Goal: Download file/media

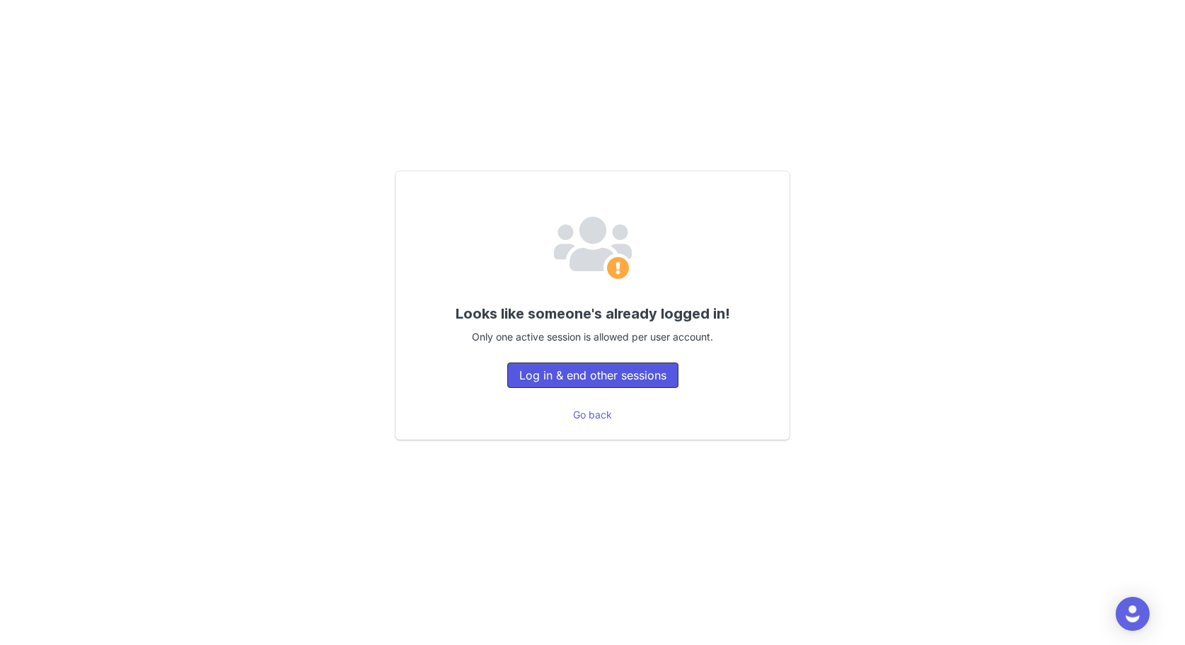
click at [605, 378] on button "Log in & end other sessions" at bounding box center [592, 374] width 171 height 25
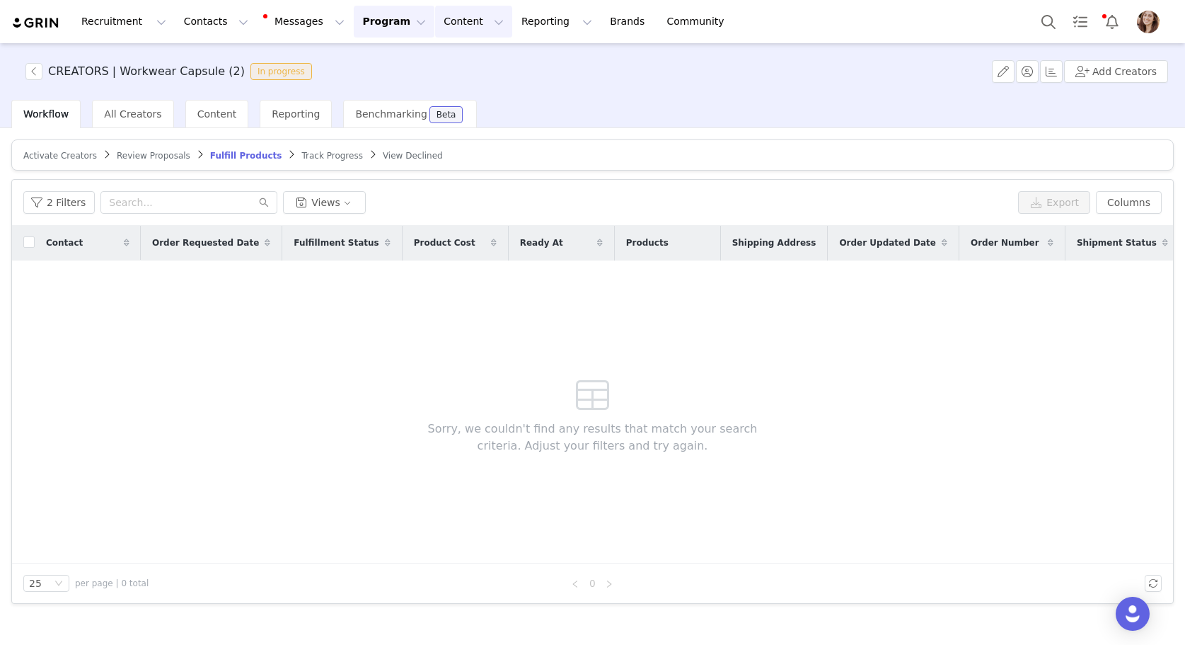
click at [456, 23] on button "Content Content" at bounding box center [473, 22] width 77 height 32
click at [483, 53] on link "Creator Content" at bounding box center [462, 63] width 112 height 26
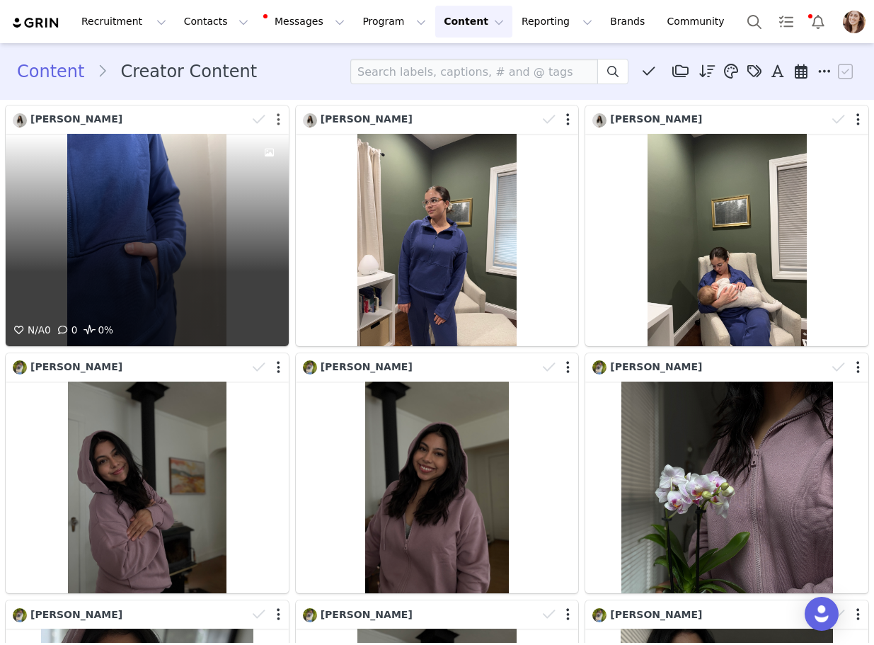
click at [274, 122] on div at bounding box center [268, 119] width 41 height 21
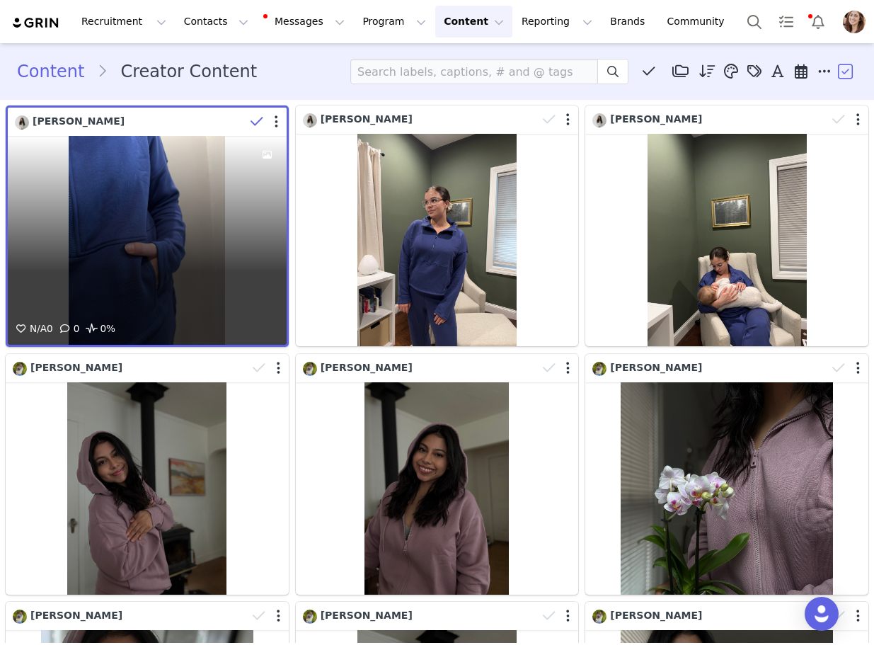
click at [280, 122] on div at bounding box center [266, 121] width 41 height 21
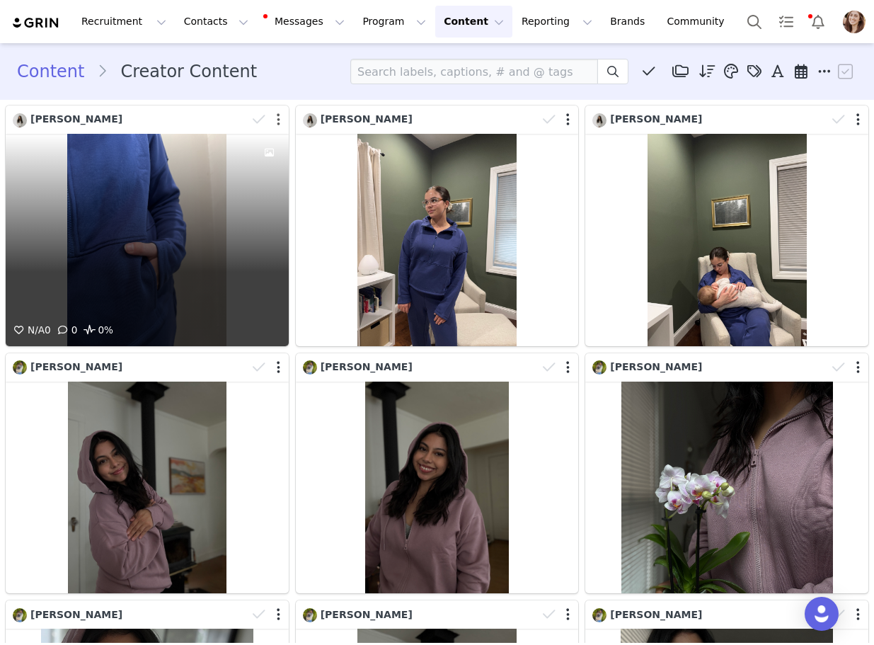
click at [277, 122] on button "button" at bounding box center [279, 120] width 4 height 14
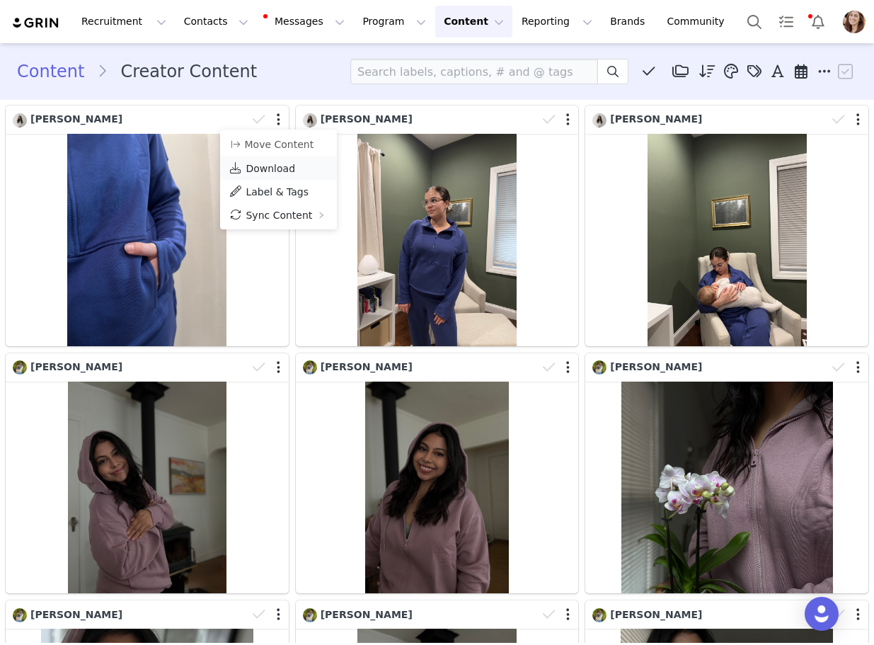
click at [281, 169] on span "Download" at bounding box center [271, 168] width 50 height 11
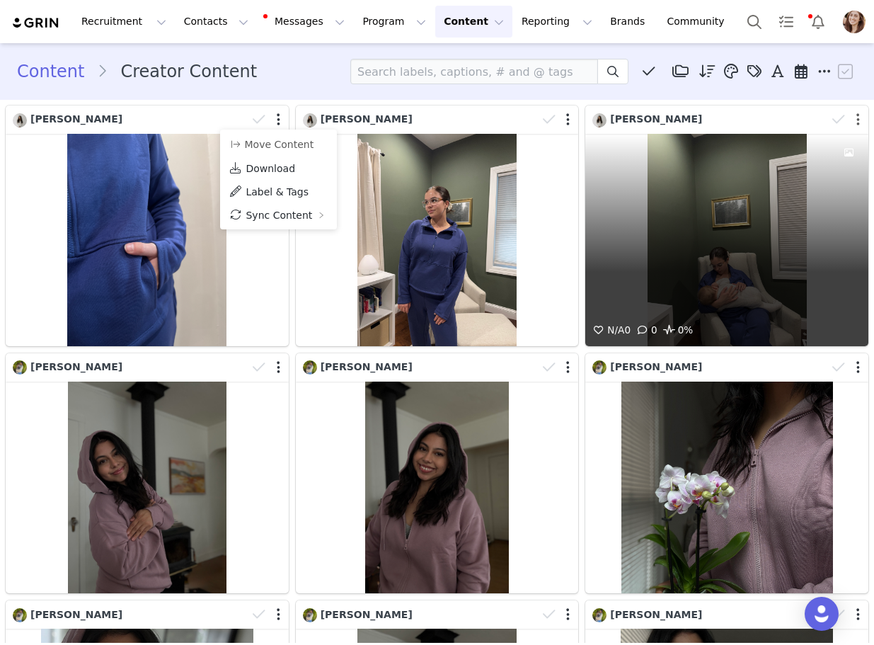
click at [858, 119] on button "button" at bounding box center [858, 120] width 4 height 14
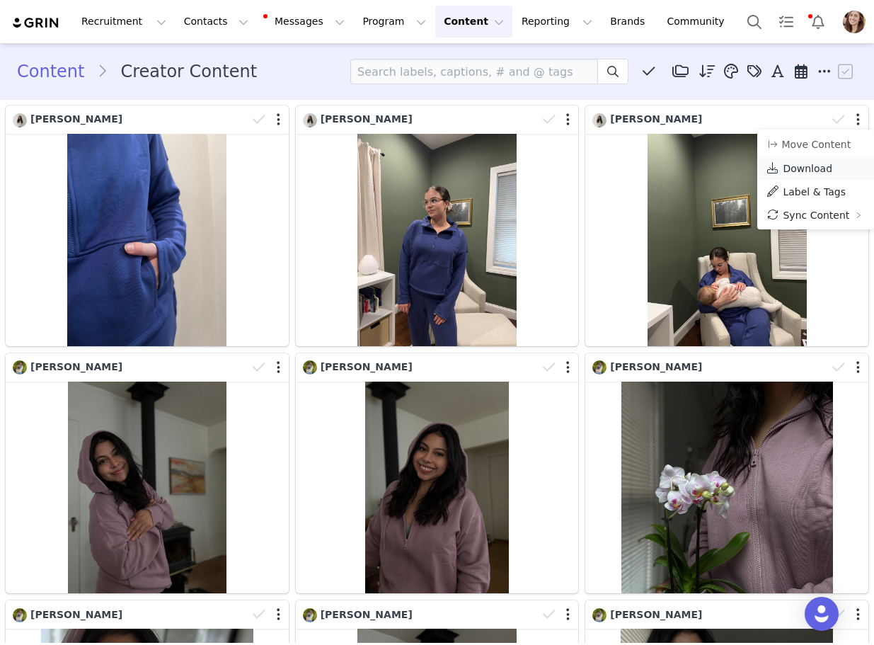
click at [827, 172] on span "Download" at bounding box center [808, 168] width 50 height 11
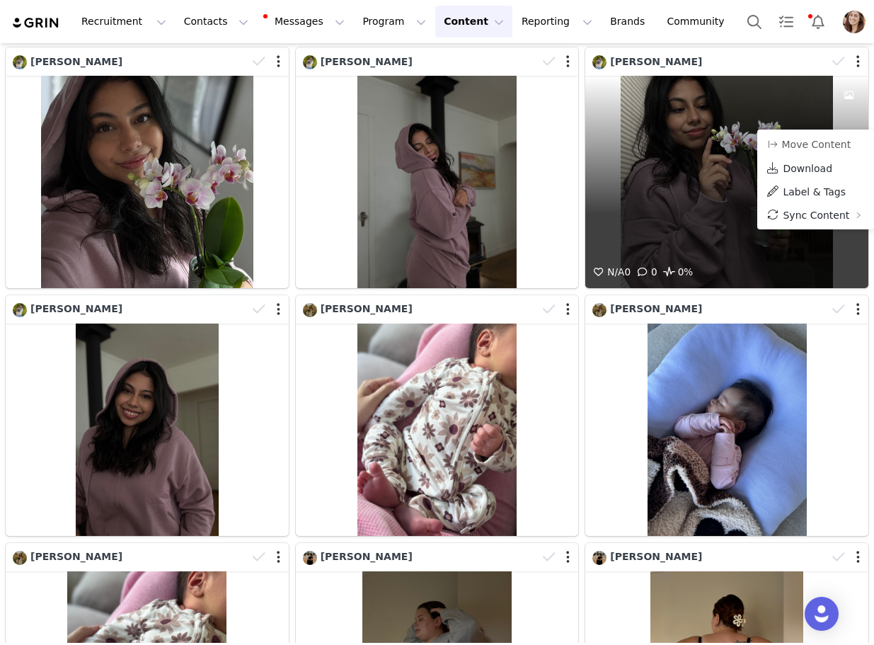
scroll to position [595, 0]
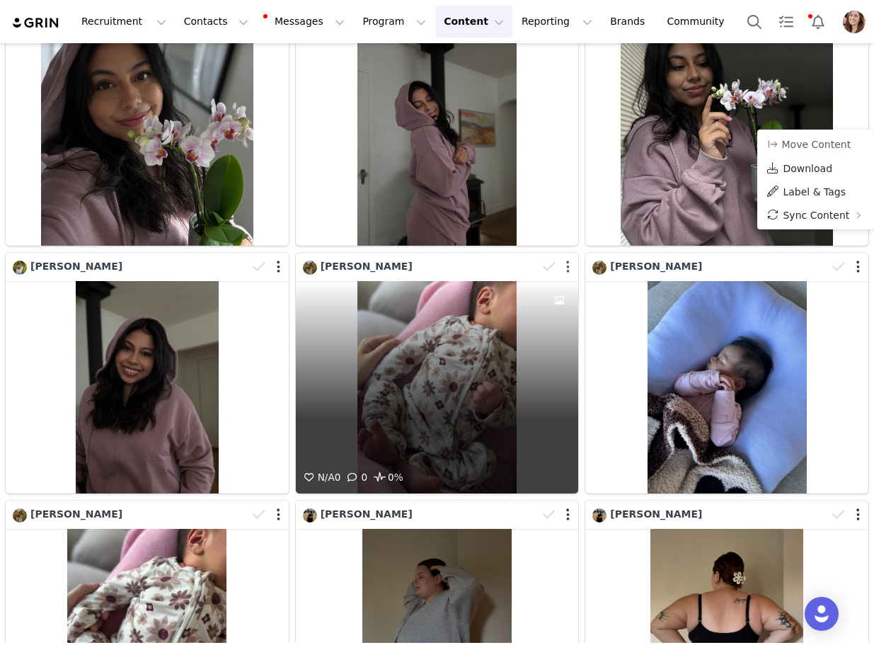
click at [569, 263] on button "button" at bounding box center [568, 267] width 4 height 14
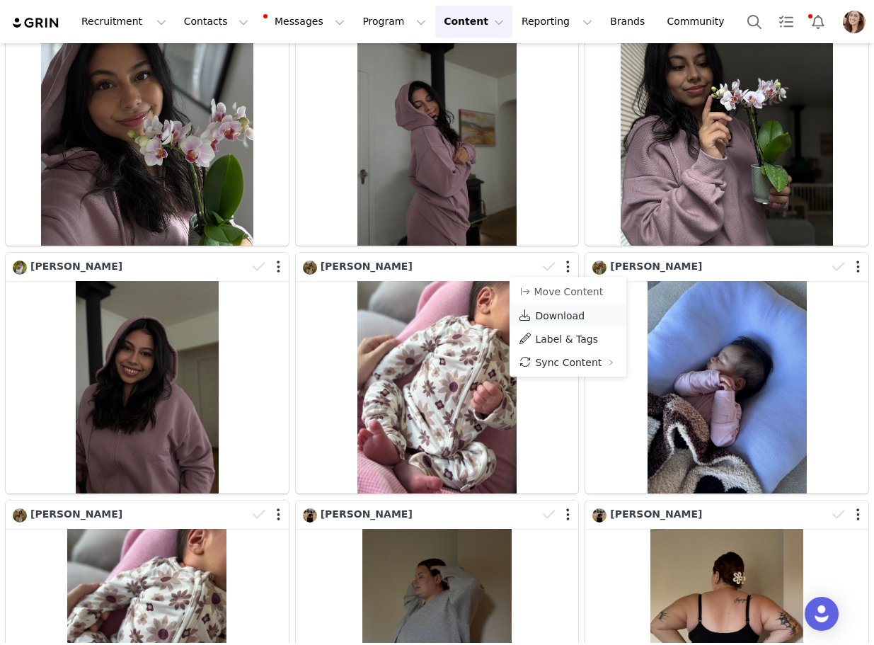
click at [582, 316] on link "Download" at bounding box center [568, 315] width 117 height 23
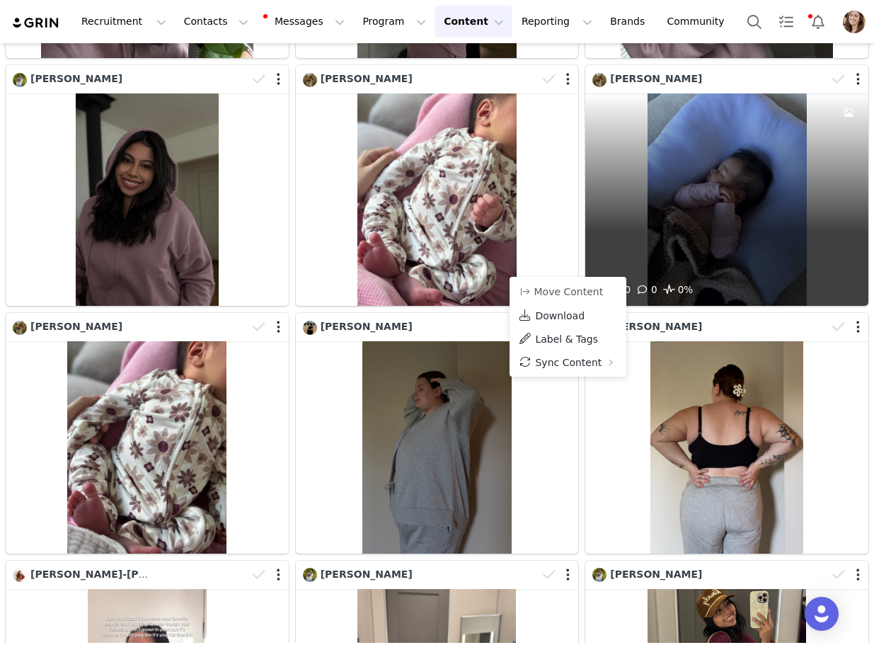
scroll to position [784, 0]
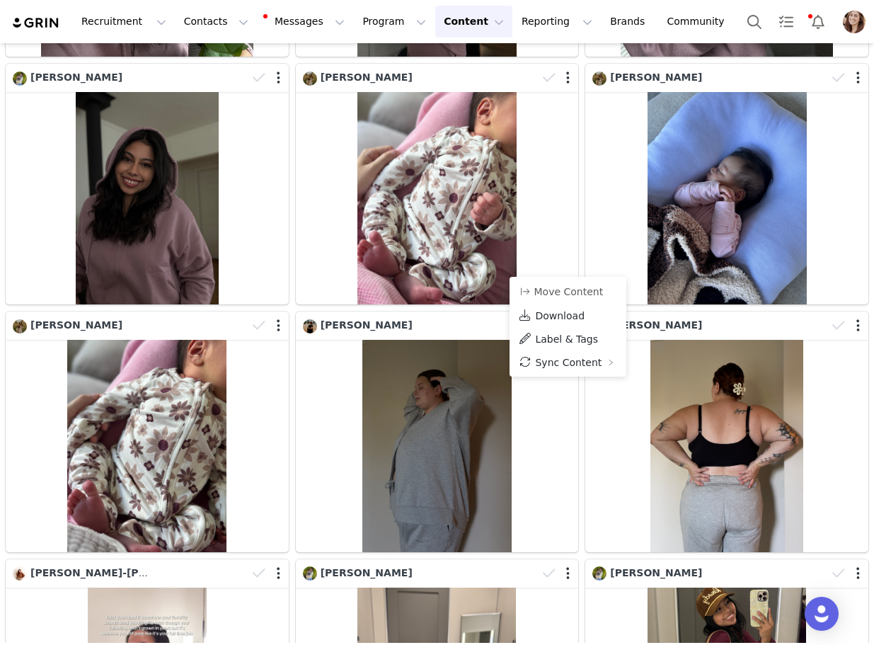
click at [584, 553] on div "Marissa Robinson N/A 0 0 0%" at bounding box center [727, 432] width 290 height 248
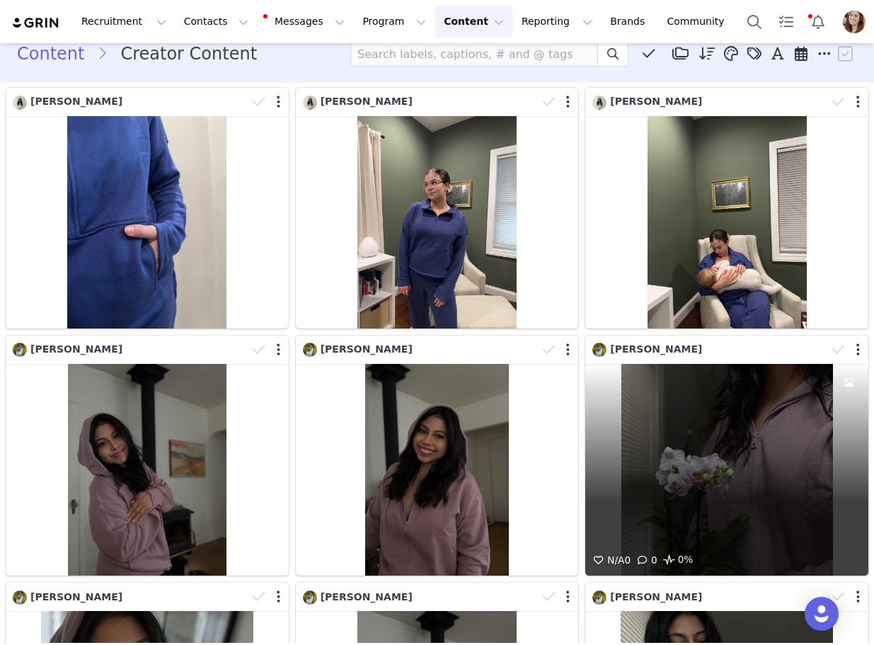
scroll to position [16, 0]
